Goal: Information Seeking & Learning: Learn about a topic

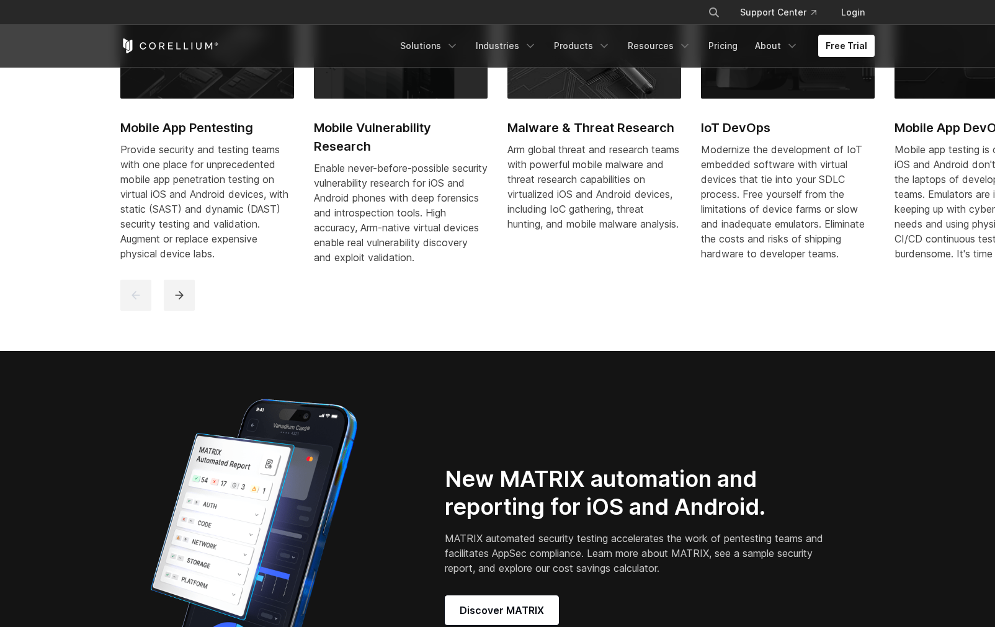
scroll to position [689, 0]
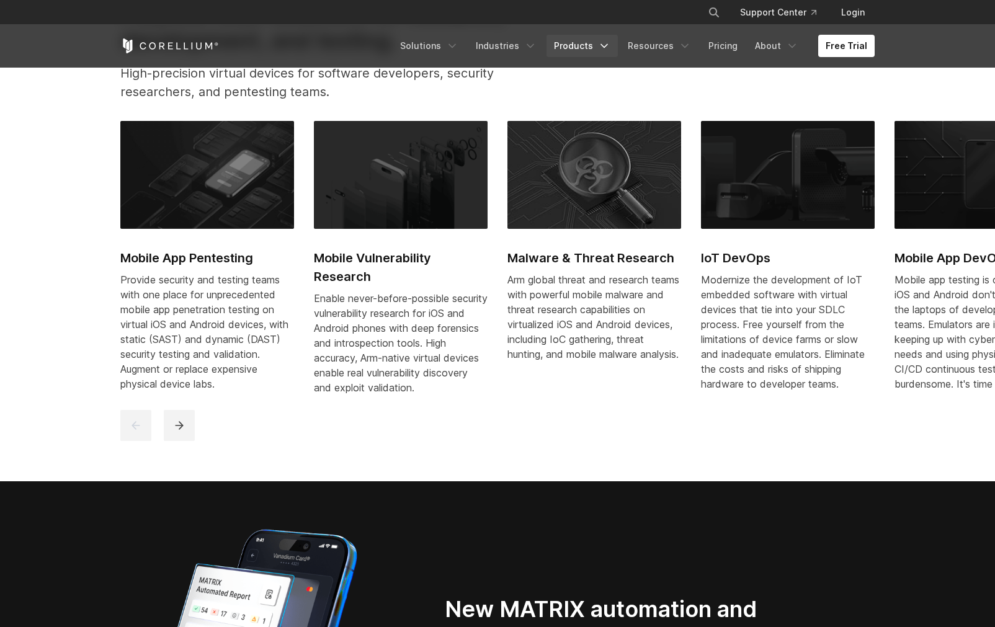
click at [600, 47] on link "Products" at bounding box center [582, 46] width 71 height 22
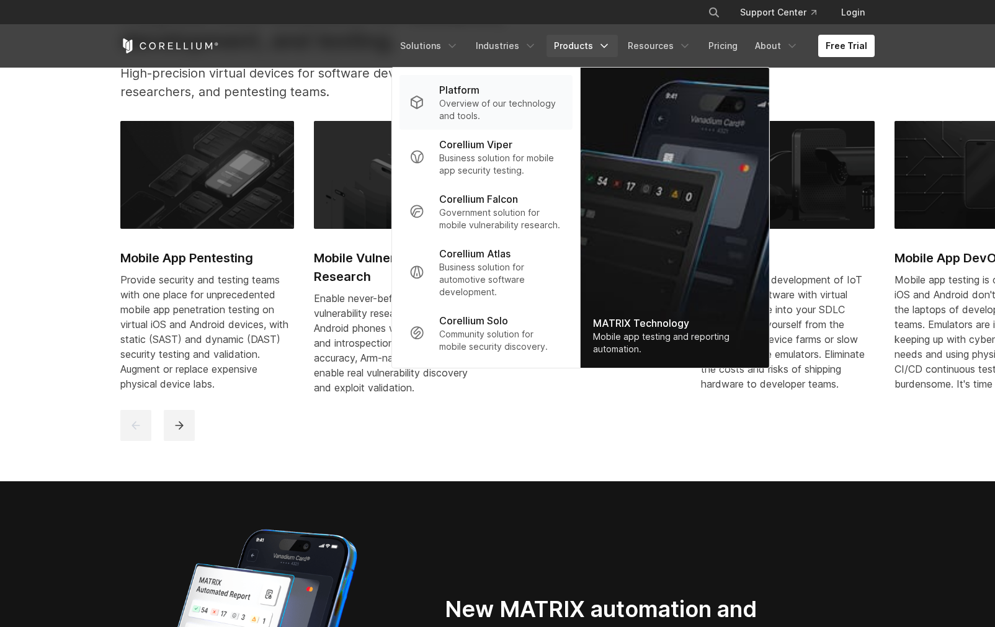
click at [493, 87] on div "Platform" at bounding box center [500, 90] width 123 height 15
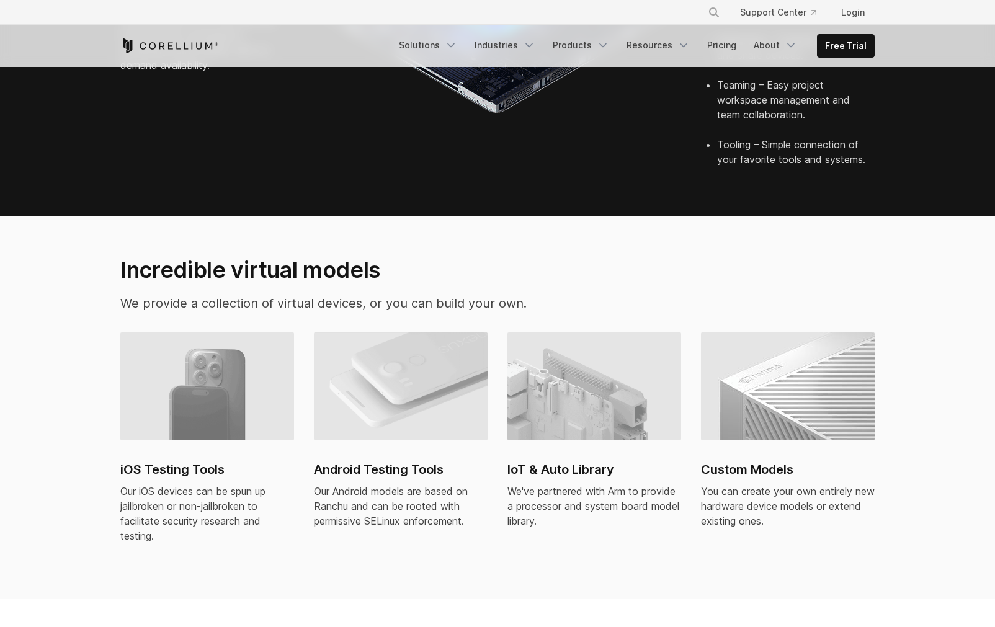
scroll to position [695, 0]
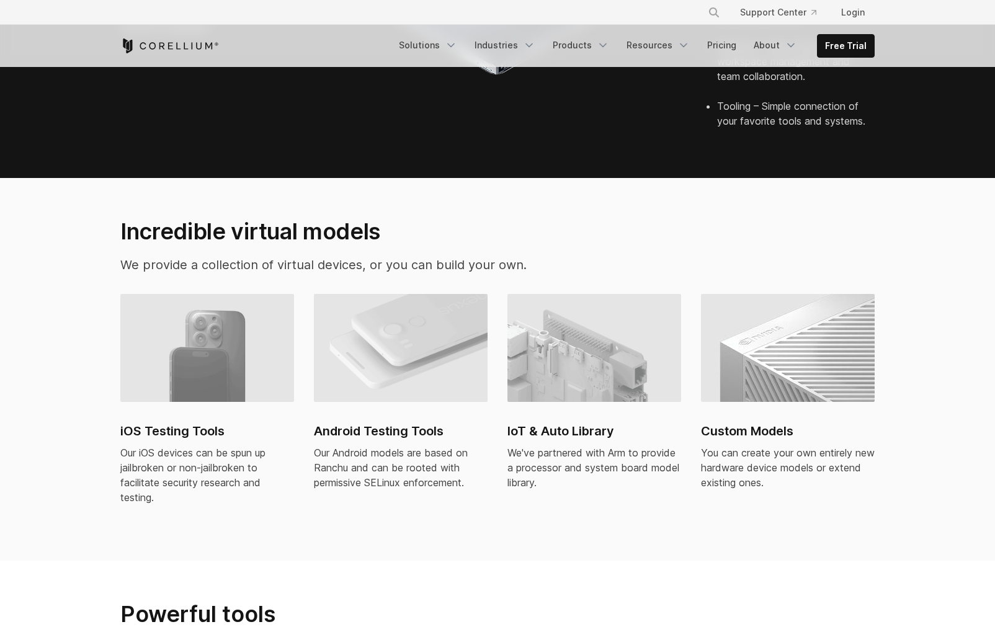
click at [703, 47] on ul "Solutions Mobile IoT" at bounding box center [632, 46] width 483 height 24
click at [718, 48] on link "Pricing" at bounding box center [722, 45] width 44 height 22
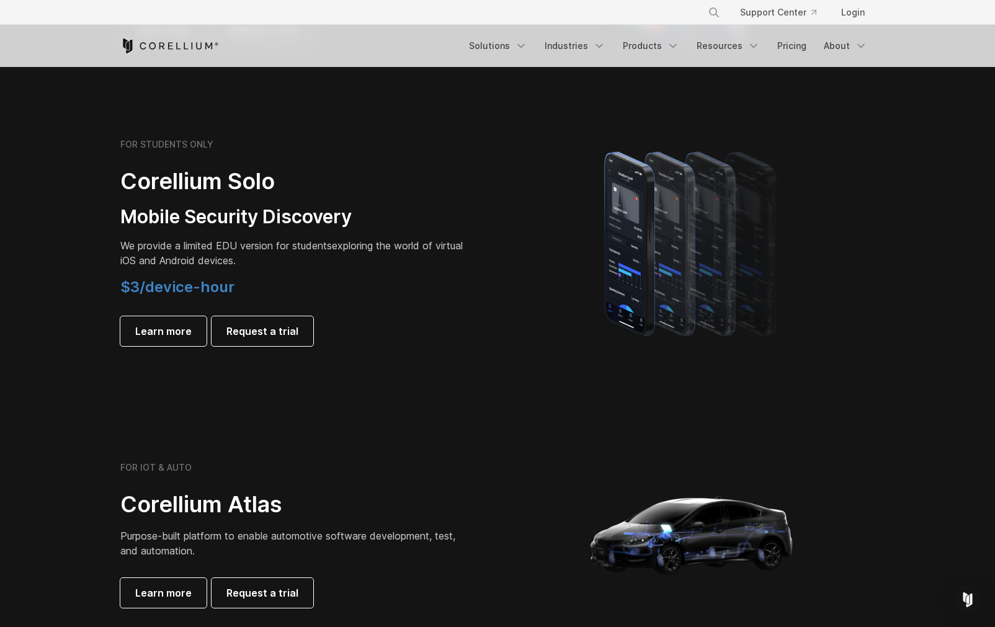
scroll to position [522, 0]
